Goal: Information Seeking & Learning: Understand process/instructions

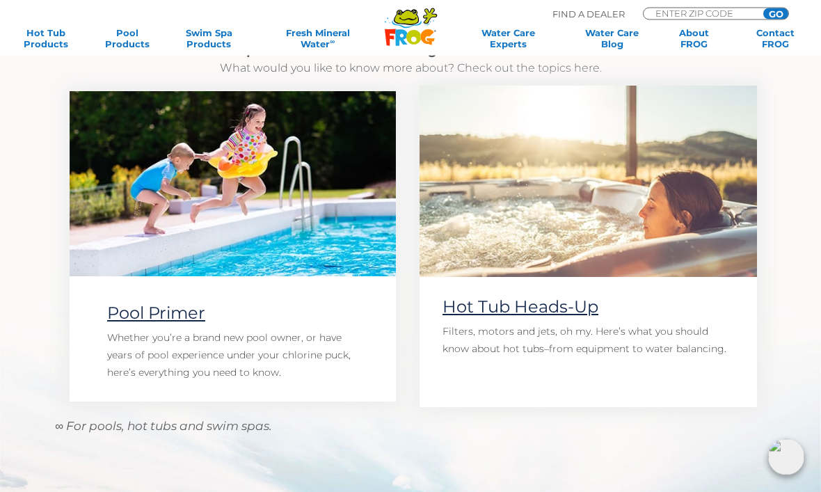
scroll to position [941, 0]
click at [593, 304] on link "Hot Tub Heads-Up" at bounding box center [520, 306] width 156 height 20
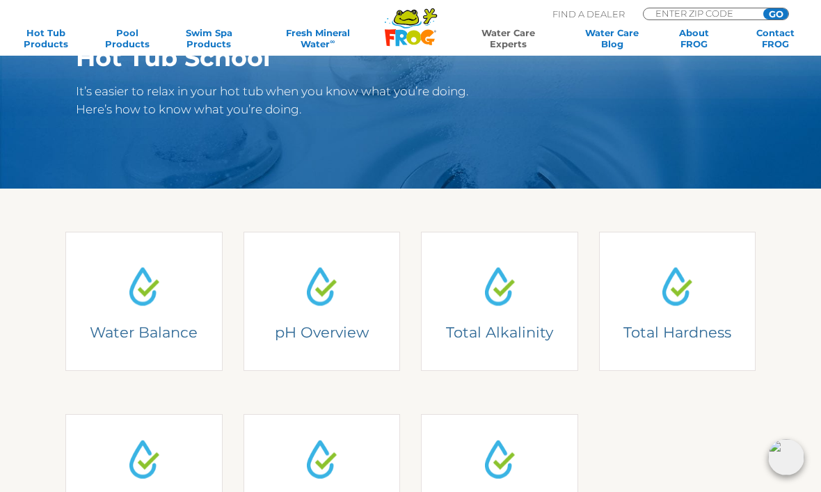
scroll to position [168, 0]
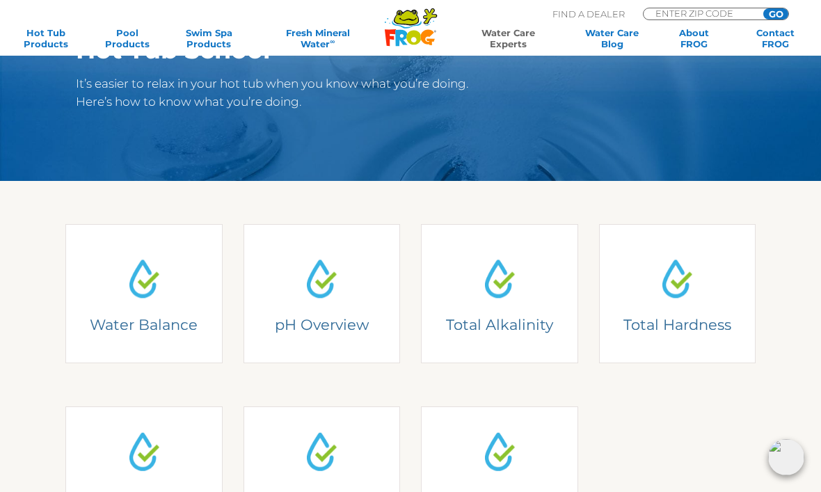
click at [190, 296] on link "Water Balance Understanding Water Balance There are two basic elements to pool …" at bounding box center [143, 293] width 157 height 139
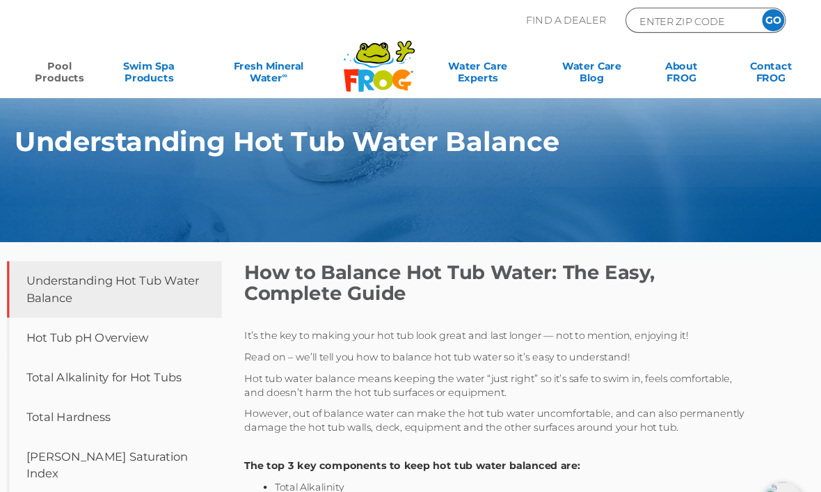
click at [95, 63] on link "Pool Products" at bounding box center [126, 68] width 63 height 28
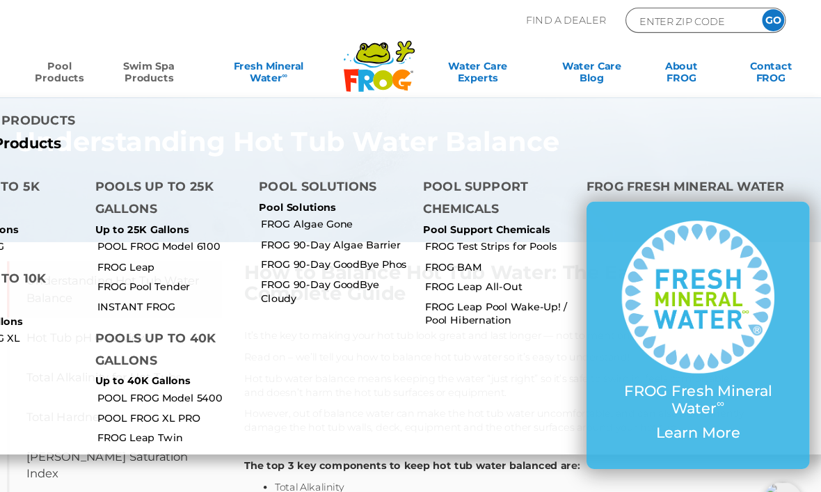
click at [177, 66] on link "Swim Spa Products" at bounding box center [208, 68] width 63 height 28
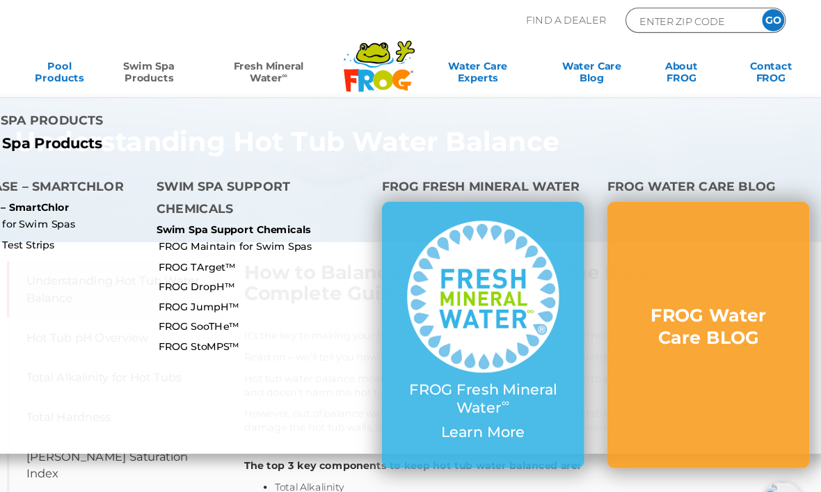
click at [259, 76] on link "Fresh Mineral Water ∞" at bounding box center [318, 68] width 118 height 28
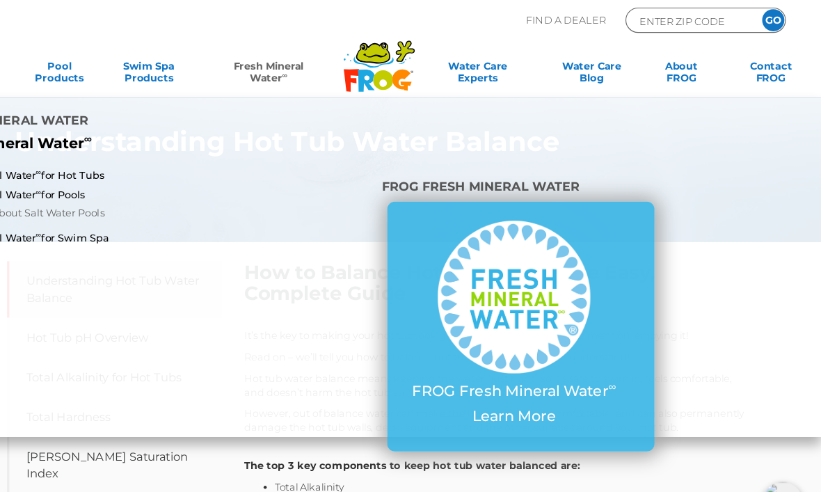
click at [395, 58] on icon at bounding box center [413, 56] width 36 height 10
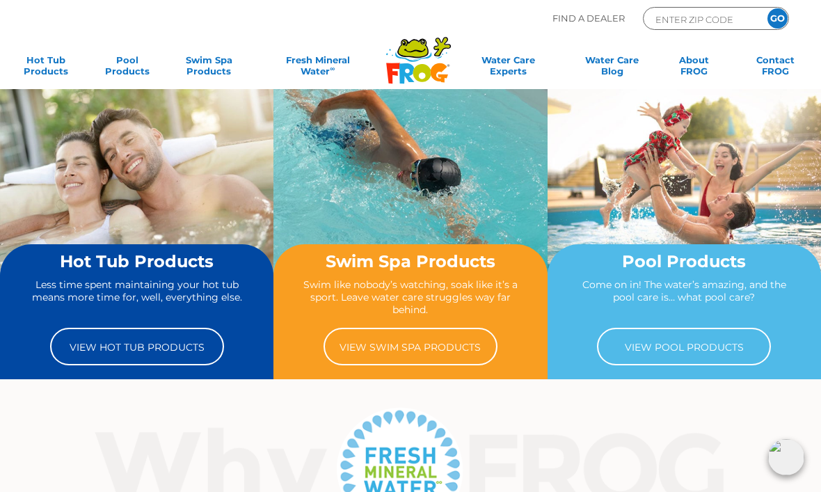
click at [179, 350] on link "View Hot Tub Products" at bounding box center [137, 347] width 174 height 38
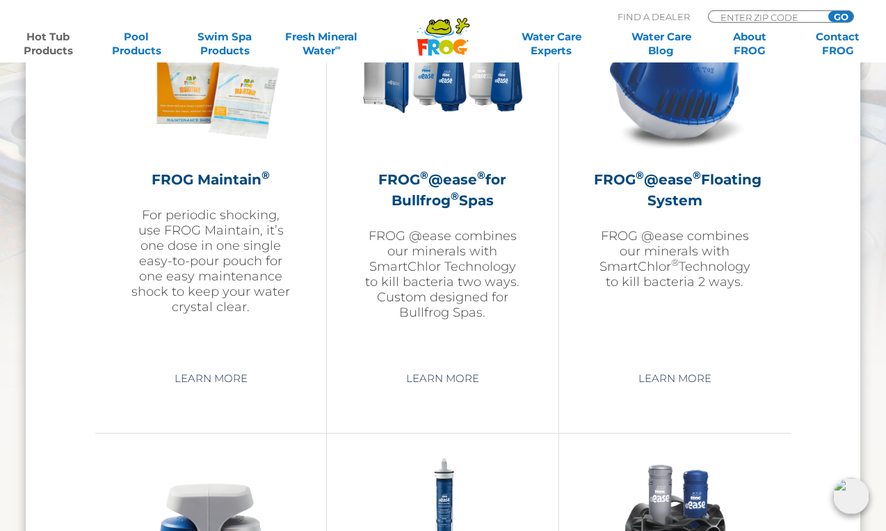
scroll to position [1657, 0]
click at [693, 383] on link "Learn More" at bounding box center [675, 377] width 105 height 25
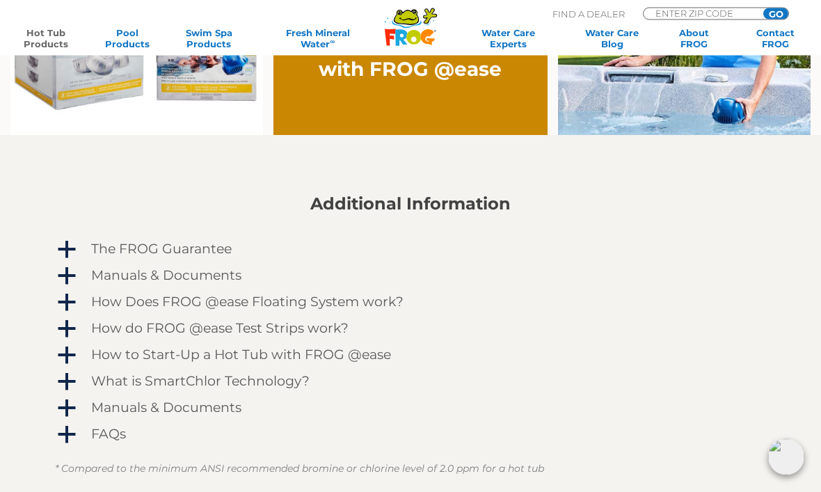
scroll to position [1038, 0]
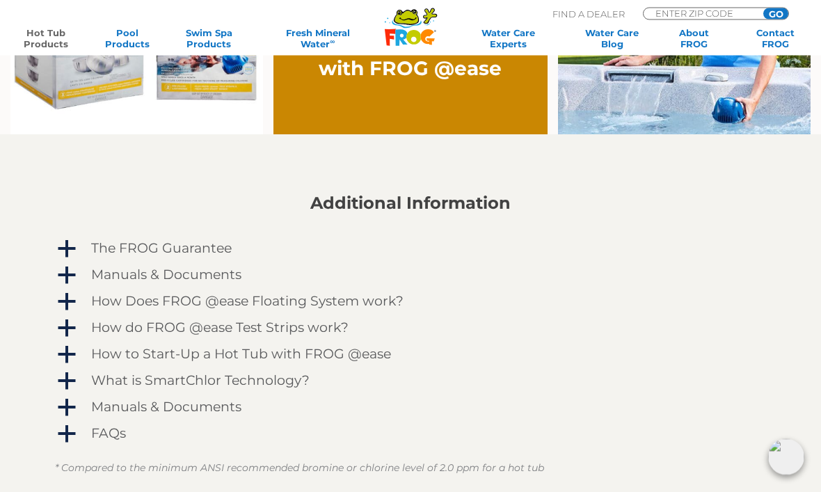
click at [67, 330] on span "a" at bounding box center [66, 329] width 21 height 21
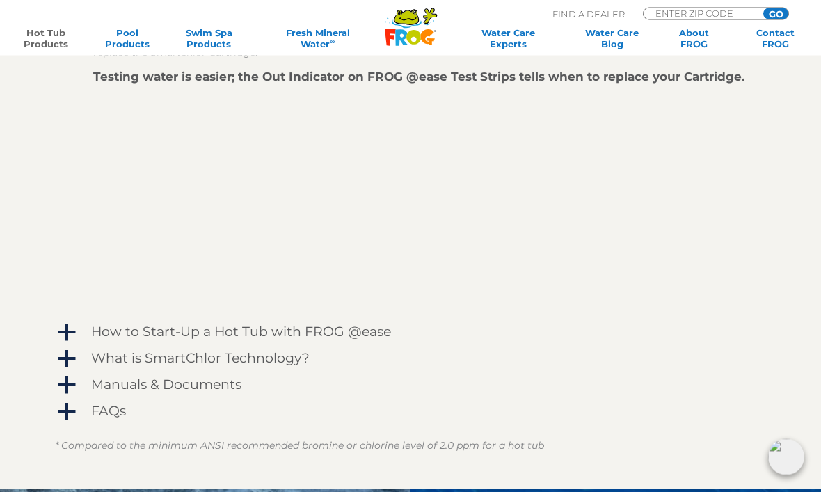
scroll to position [1412, 0]
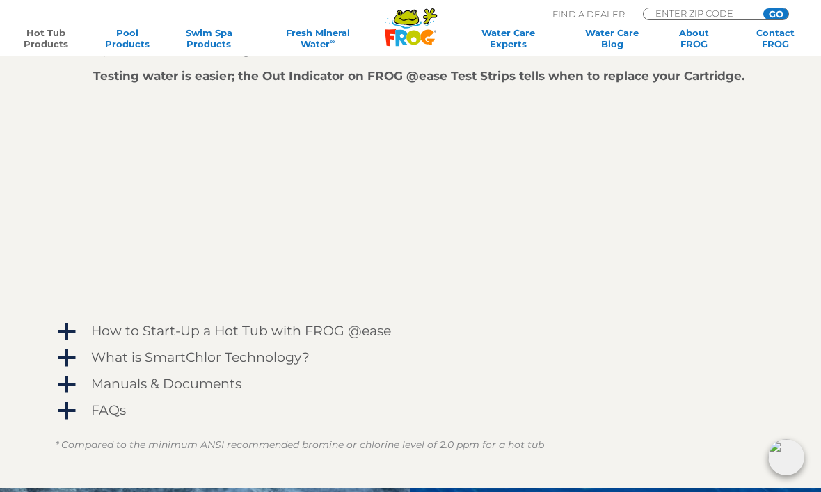
click at [74, 361] on span "a" at bounding box center [66, 358] width 21 height 21
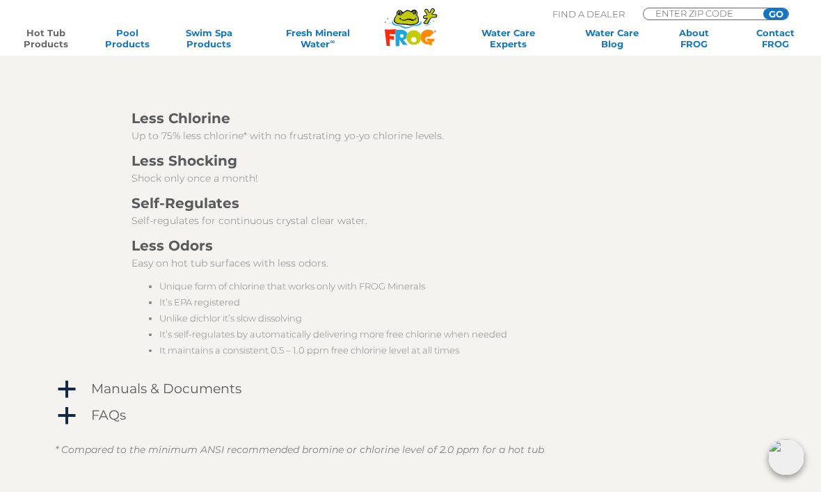
scroll to position [1932, 0]
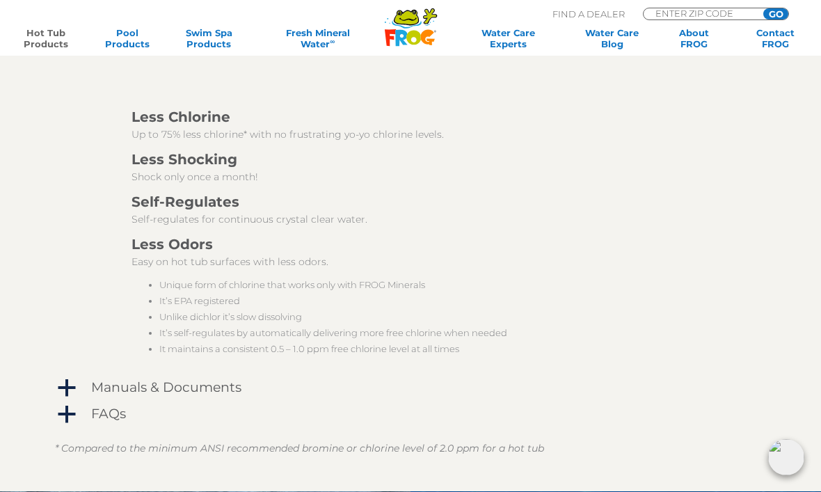
click at [74, 423] on span "a" at bounding box center [66, 414] width 21 height 21
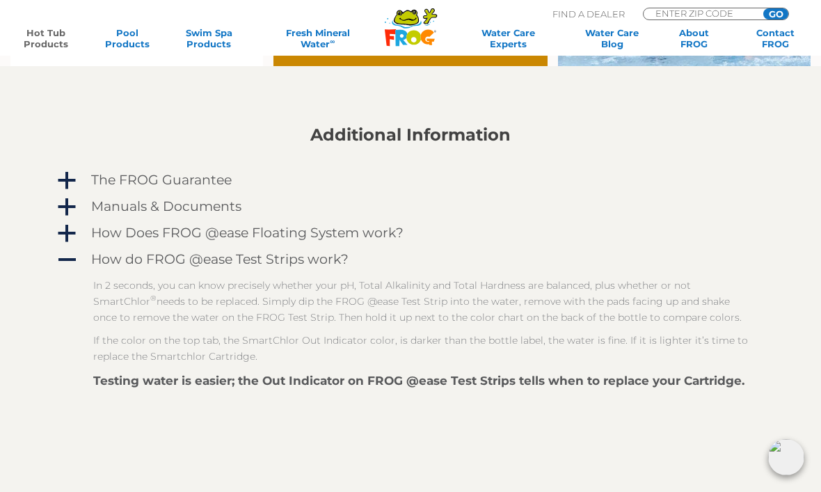
scroll to position [1105, 0]
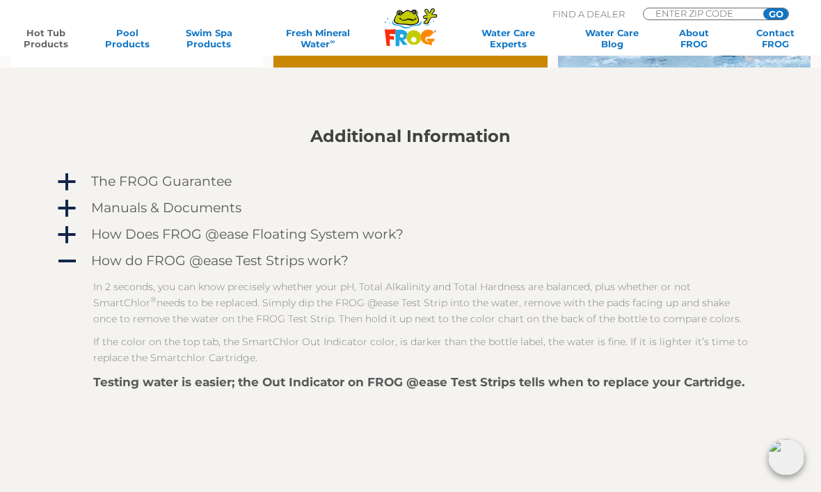
click at [69, 200] on span "a" at bounding box center [66, 208] width 21 height 21
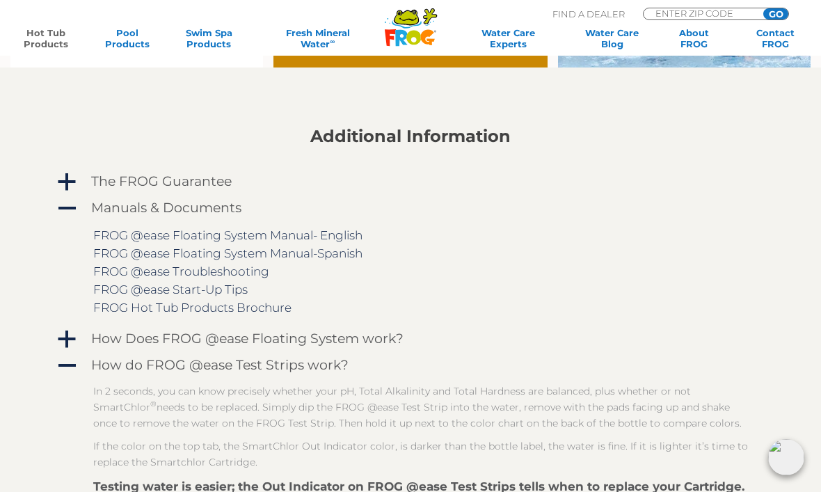
click at [321, 234] on link "FROG @ease Floating System Manual- English" at bounding box center [227, 235] width 269 height 14
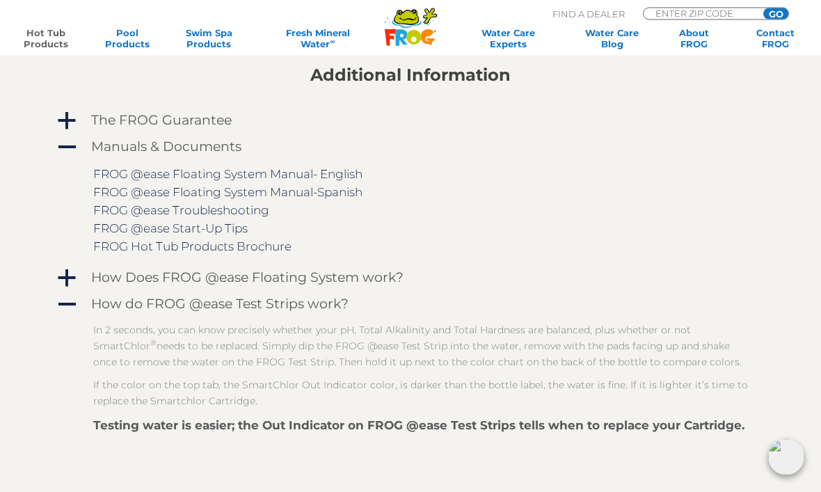
scroll to position [1167, 0]
click at [65, 116] on span "a" at bounding box center [66, 121] width 21 height 21
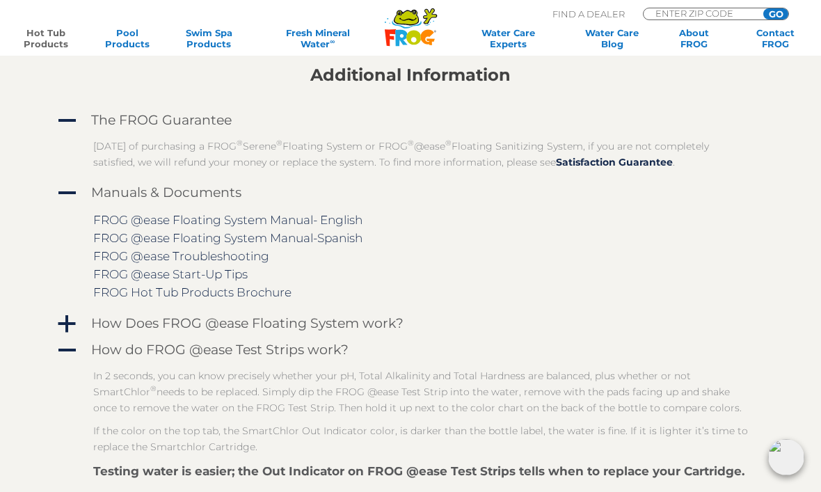
click at [630, 161] on link "Satisfaction Guarantee" at bounding box center [614, 162] width 117 height 13
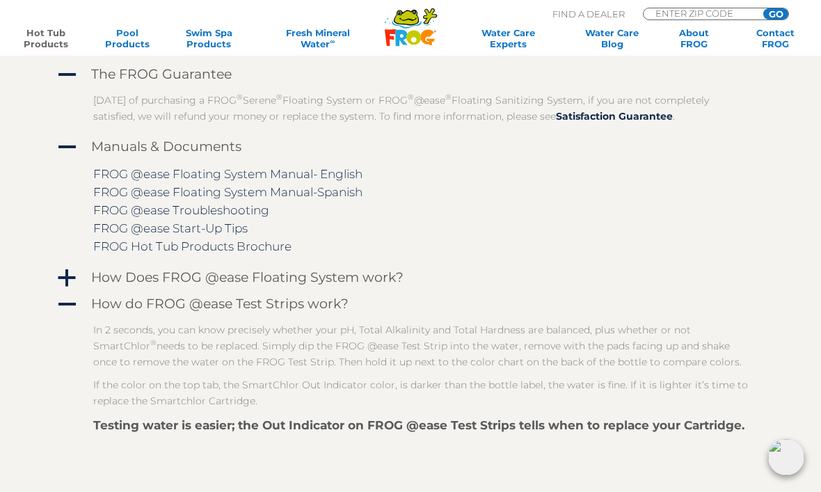
scroll to position [1213, 0]
